Goal: Transaction & Acquisition: Obtain resource

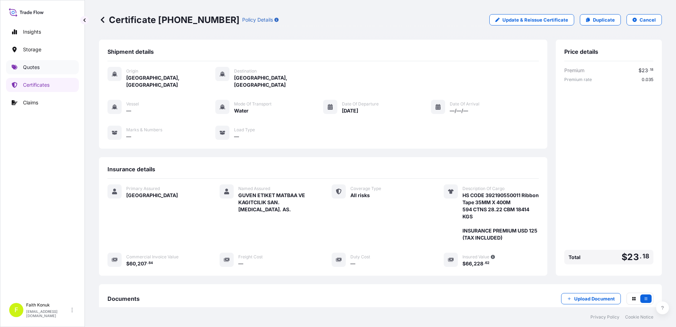
scroll to position [80, 0]
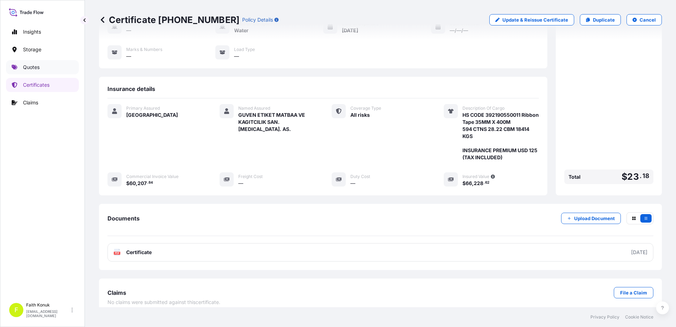
click at [53, 71] on link "Quotes" at bounding box center [42, 67] width 73 height 14
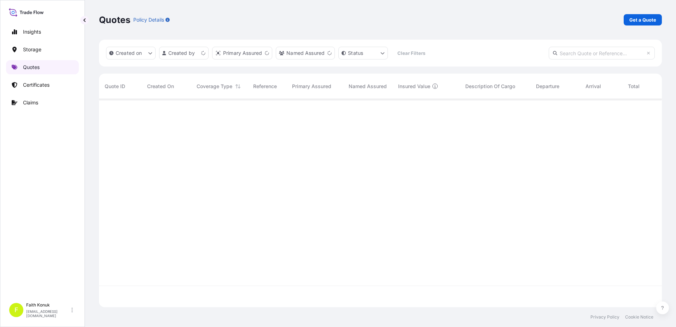
scroll to position [206, 557]
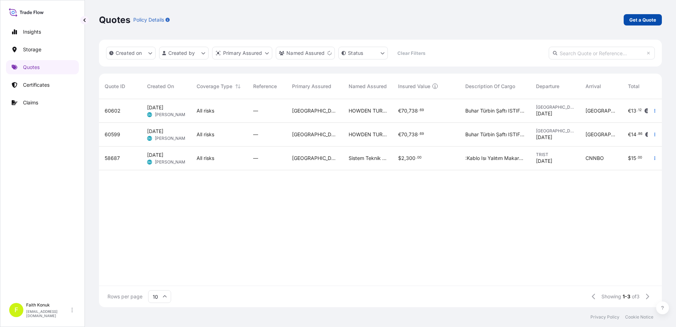
click at [641, 18] on p "Get a Quote" at bounding box center [642, 19] width 27 height 7
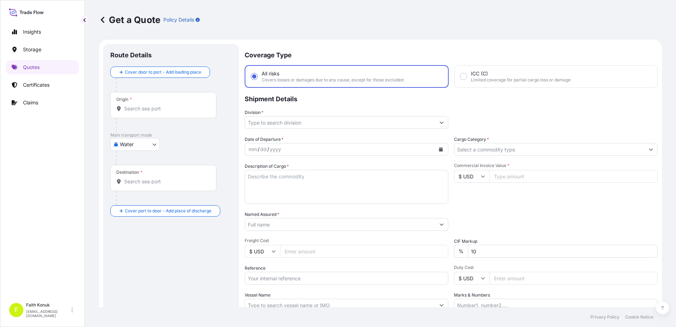
scroll to position [11, 0]
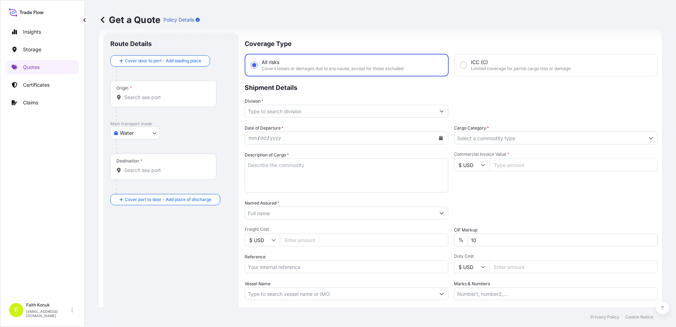
click at [140, 133] on body "Insights Storage Quotes Certificates Claims F [PERSON_NAME] [EMAIL_ADDRESS][DOM…" at bounding box center [338, 163] width 676 height 327
click at [135, 178] on span "Inland" at bounding box center [131, 176] width 14 height 7
select select "Inland"
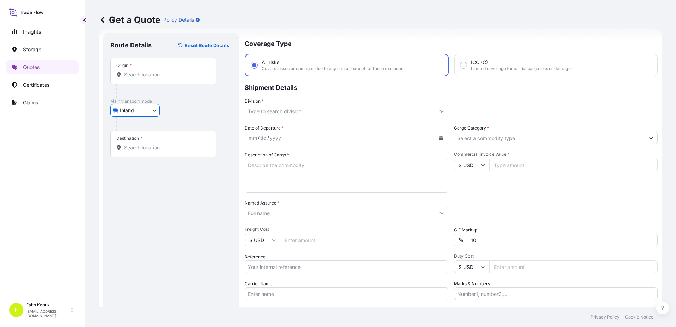
click at [185, 118] on div at bounding box center [174, 124] width 116 height 14
click at [151, 70] on div "Origin *" at bounding box center [163, 71] width 106 height 26
click at [151, 71] on input "Origin *" at bounding box center [165, 74] width 83 height 7
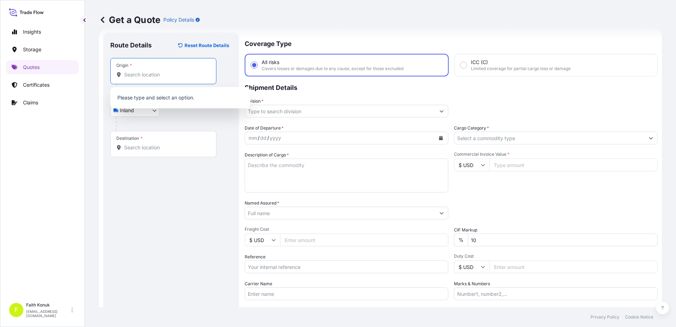
paste input "[GEOGRAPHIC_DATA]"
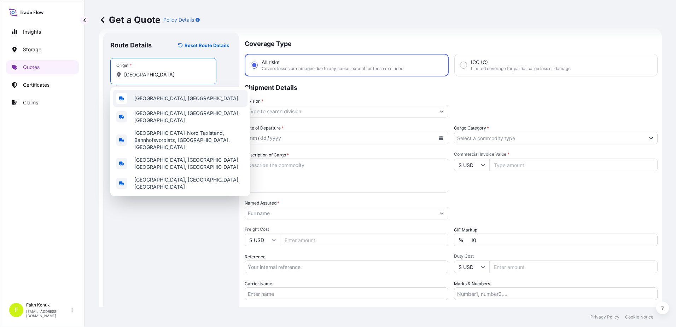
click at [167, 98] on span "[GEOGRAPHIC_DATA], [GEOGRAPHIC_DATA]" at bounding box center [186, 98] width 104 height 7
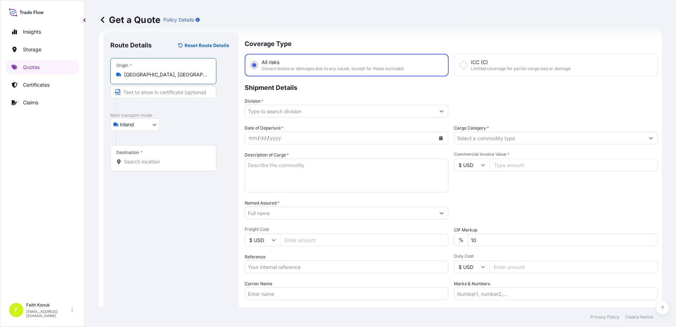
type input "[GEOGRAPHIC_DATA], [GEOGRAPHIC_DATA]"
click at [191, 123] on div "Inland Air Water Inland" at bounding box center [171, 124] width 122 height 13
click at [147, 161] on input "Destination *" at bounding box center [165, 161] width 83 height 7
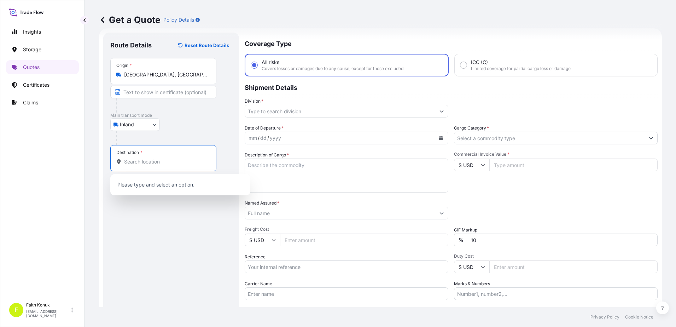
paste input "MANISA"
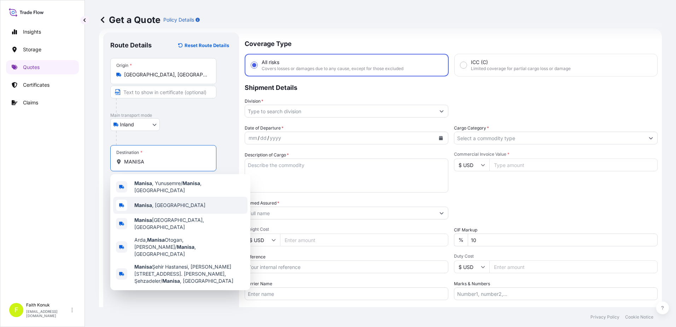
click at [166, 201] on span "[GEOGRAPHIC_DATA] , [GEOGRAPHIC_DATA]" at bounding box center [169, 204] width 71 height 7
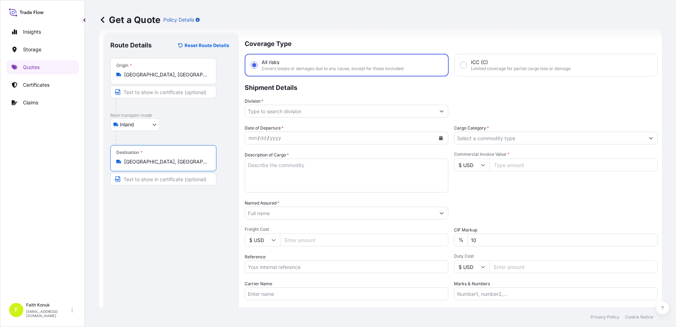
type input "[GEOGRAPHIC_DATA], [GEOGRAPHIC_DATA]"
click at [177, 124] on div "Inland Air Water Inland" at bounding box center [171, 124] width 122 height 13
click at [287, 107] on input "Division *" at bounding box center [340, 111] width 190 height 13
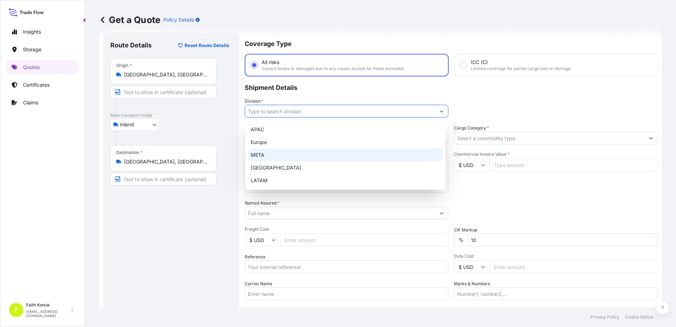
click at [269, 157] on div "META" at bounding box center [345, 154] width 195 height 13
type input "META"
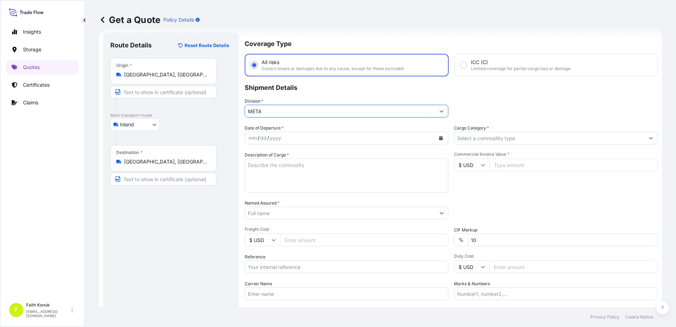
click at [306, 98] on div "Division * META" at bounding box center [347, 108] width 204 height 20
click at [439, 135] on button "Calendar" at bounding box center [440, 137] width 11 height 11
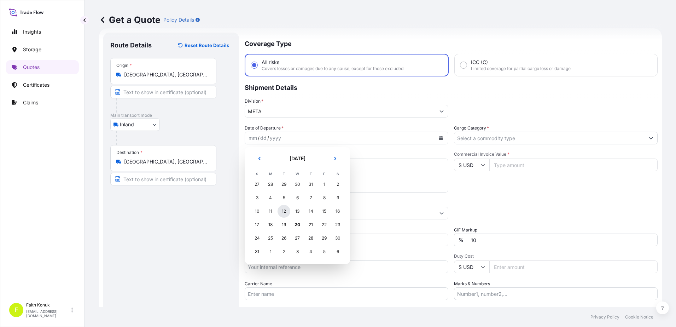
click at [284, 210] on div "12" at bounding box center [283, 211] width 13 height 13
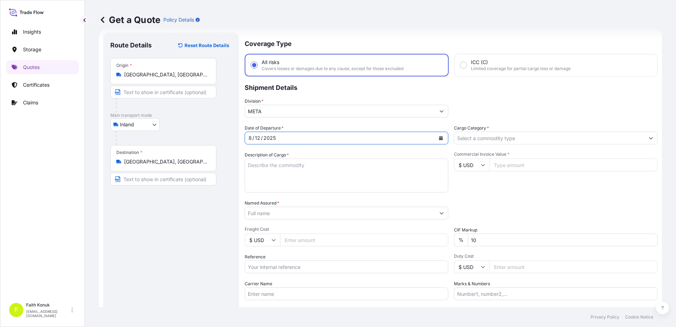
click at [272, 166] on textarea "Description of Cargo *" at bounding box center [347, 175] width 204 height 34
click at [258, 164] on textarea "Description of Cargo *" at bounding box center [347, 175] width 204 height 34
paste textarea "PLASTIC PLT 18 KAP - 2166"
click at [248, 174] on textarea "PLASTIC PLT 18 KAP - 2166" at bounding box center [347, 175] width 204 height 34
click at [255, 178] on textarea "PLASTIC PLT 18 KAP - 2166" at bounding box center [347, 175] width 204 height 34
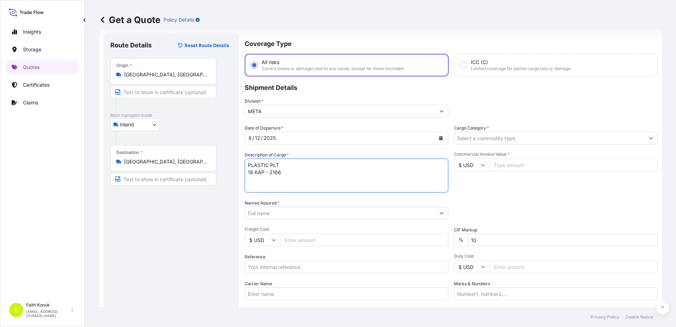
paste textarea "20 APZ 026"
type textarea "PLASTIC PLT 18 KAP - 2166 20 APZ 026 INSURANCE PREMIUM USD 35 (TAX INCLUDED)"
click at [275, 213] on input "Named Assured *" at bounding box center [340, 212] width 190 height 13
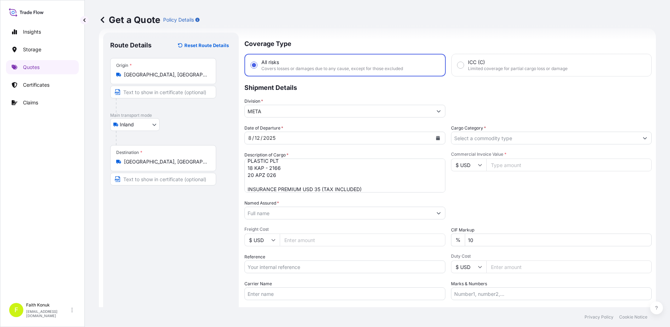
click at [270, 214] on input "Named Assured *" at bounding box center [339, 212] width 188 height 13
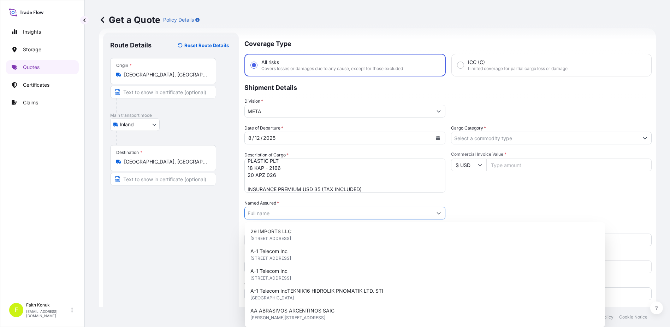
paste input "BALL TRADING [GEOGRAPHIC_DATA]"
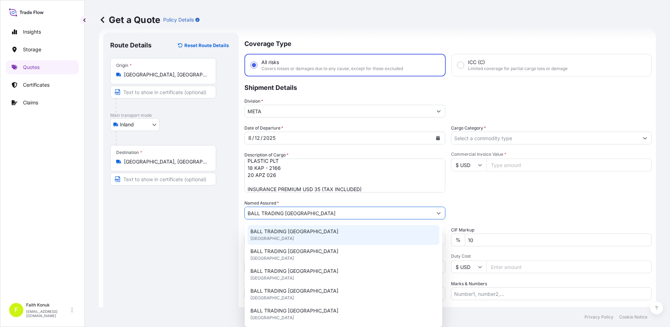
click at [295, 229] on span "BALL TRADING [GEOGRAPHIC_DATA]" at bounding box center [295, 231] width 88 height 7
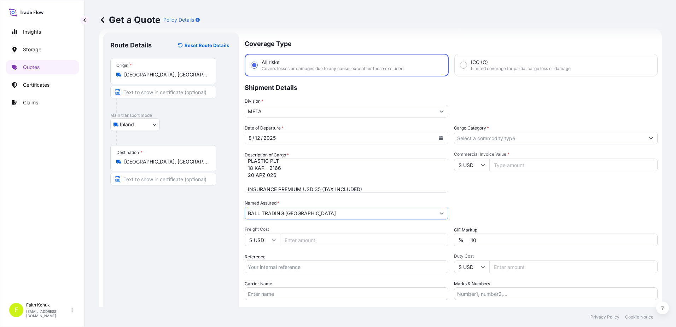
type input "BALL TRADING [GEOGRAPHIC_DATA]"
click at [341, 196] on div "Date of Departure * [DATE] Cargo Category * Description of Cargo * PLASTIC PLT …" at bounding box center [451, 211] width 413 height 175
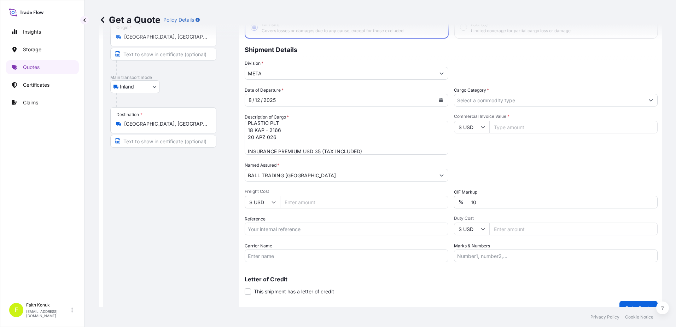
scroll to position [61, 0]
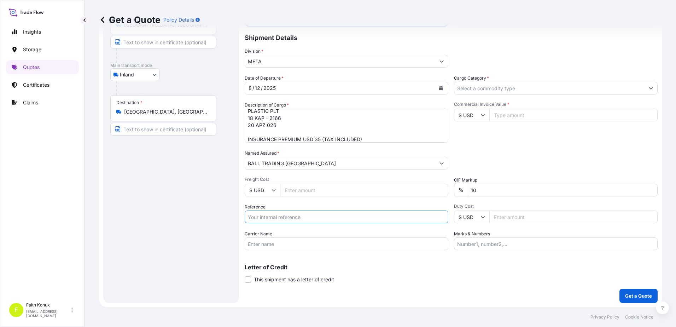
click at [275, 218] on input "Reference" at bounding box center [347, 216] width 204 height 13
paste input "2211772796"
type input "2211772796"
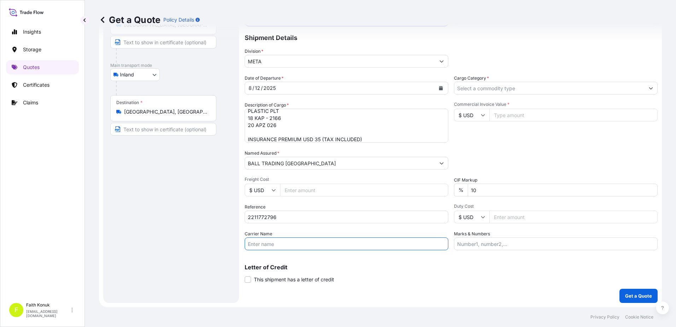
click at [265, 245] on input "Carrier Name" at bounding box center [347, 243] width 204 height 13
paste input "20 APZ 026"
type input "20 APZ 026"
click at [475, 86] on input "Cargo Category *" at bounding box center [549, 88] width 190 height 13
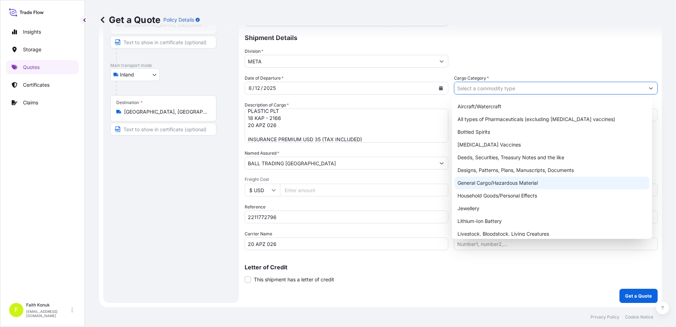
click at [482, 179] on div "General Cargo/Hazardous Material" at bounding box center [551, 182] width 195 height 13
type input "General Cargo/Hazardous Material"
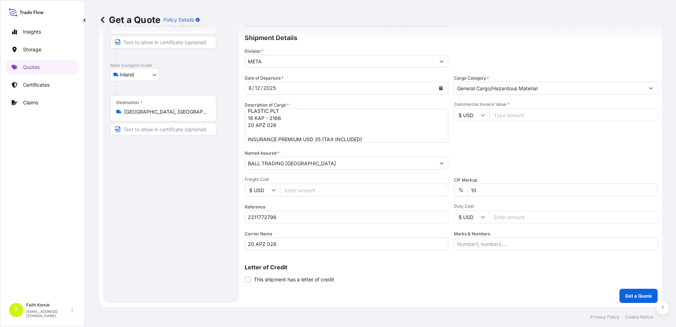
click at [503, 143] on div "Date of Departure * [DATE] Cargo Category * General Cargo/Hazardous Material De…" at bounding box center [451, 162] width 413 height 175
click at [483, 114] on input "$ USD" at bounding box center [471, 114] width 35 height 13
click at [475, 146] on div "TL TRY" at bounding box center [469, 139] width 30 height 13
type input "TL TRY"
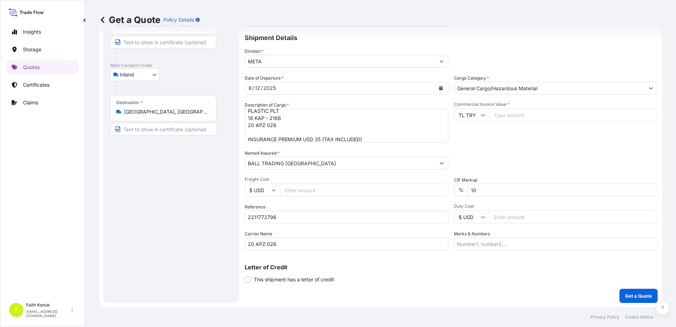
click at [515, 113] on input "Commercial Invoice Value *" at bounding box center [573, 114] width 168 height 13
type input "540982.22"
drag, startPoint x: 498, startPoint y: 189, endPoint x: 445, endPoint y: 186, distance: 52.8
click at [445, 186] on div "Date of Departure * [DATE] Cargo Category * General Cargo/Hazardous Material De…" at bounding box center [451, 162] width 413 height 175
type input "0"
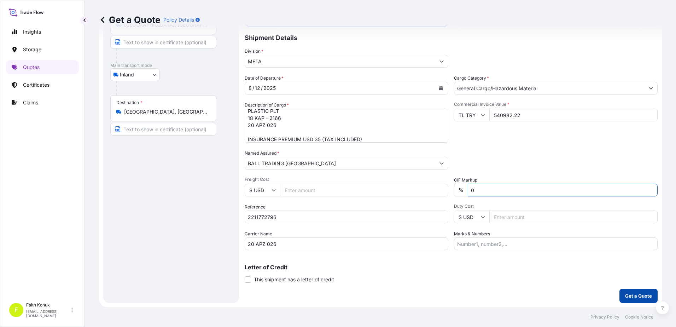
click at [631, 292] on p "Get a Quote" at bounding box center [638, 295] width 27 height 7
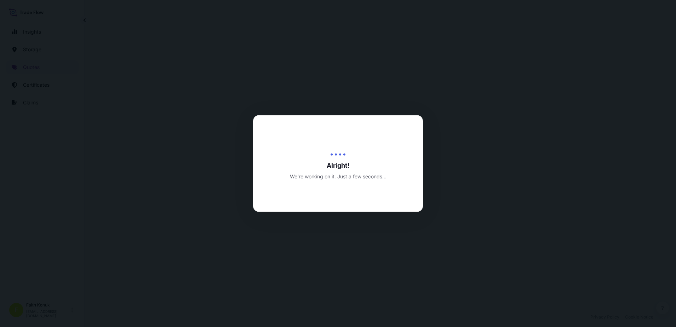
select select "Inland"
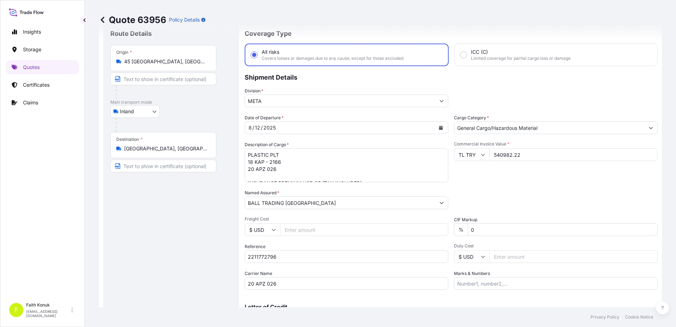
scroll to position [8, 0]
click at [207, 60] on div "45 [GEOGRAPHIC_DATA], [GEOGRAPHIC_DATA]" at bounding box center [163, 61] width 94 height 7
click at [207, 60] on input "45 [GEOGRAPHIC_DATA], [GEOGRAPHIC_DATA]" at bounding box center [165, 61] width 83 height 7
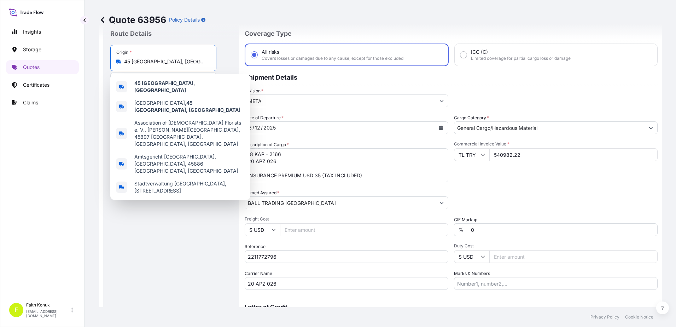
click at [214, 35] on div "Quote 63956 Policy Details" at bounding box center [380, 20] width 563 height 40
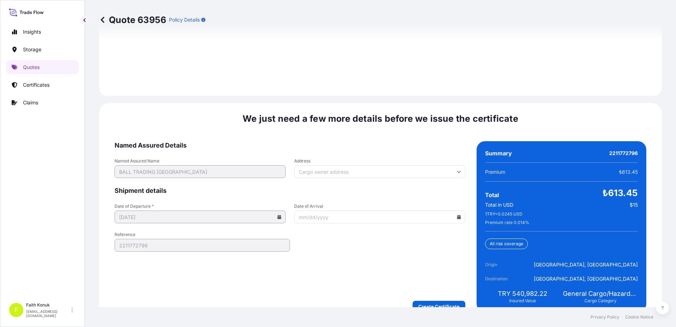
scroll to position [1042, 0]
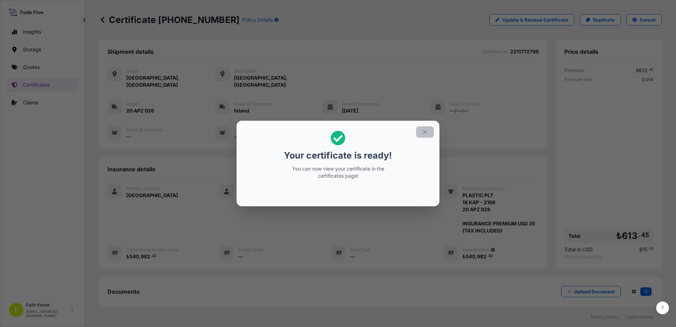
click at [428, 130] on icon "button" at bounding box center [425, 132] width 6 height 6
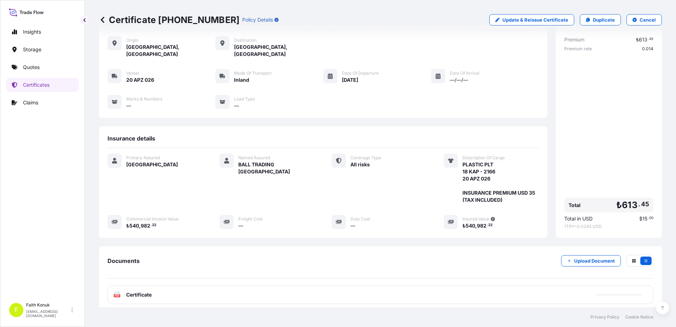
scroll to position [73, 0]
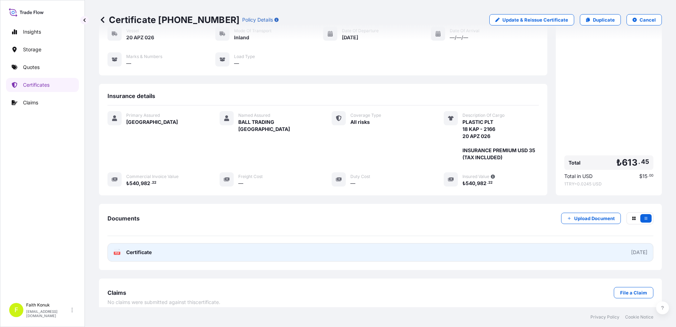
click at [116, 252] on text "PDF" at bounding box center [117, 253] width 5 height 2
